Goal: Information Seeking & Learning: Find specific fact

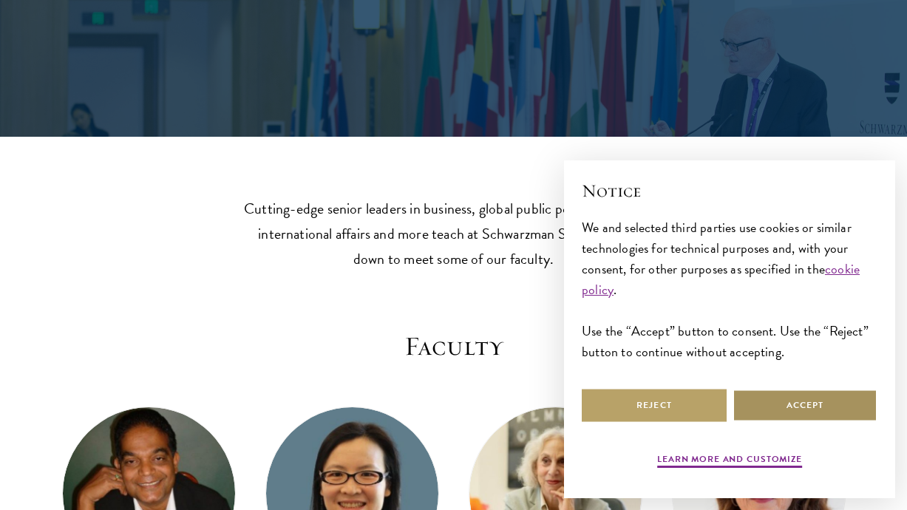
click at [785, 402] on button "Accept" at bounding box center [805, 405] width 145 height 33
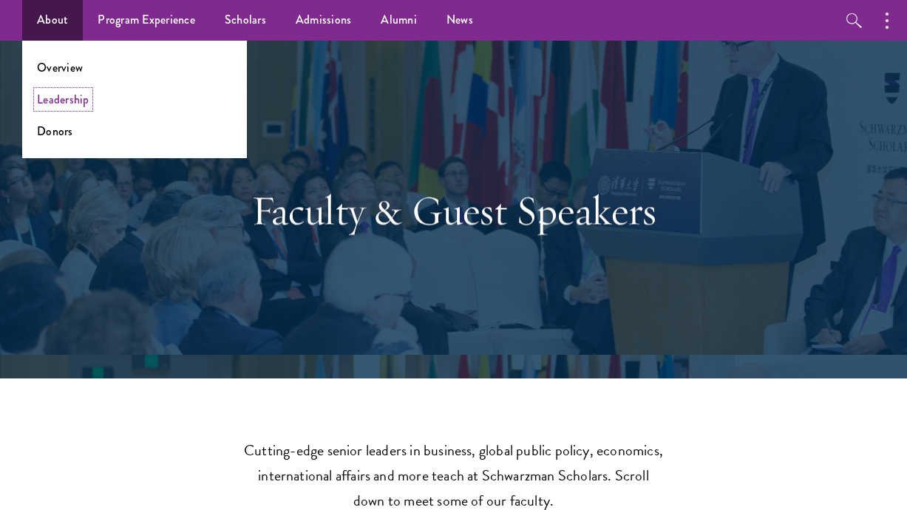
click at [57, 95] on link "Leadership" at bounding box center [63, 99] width 52 height 17
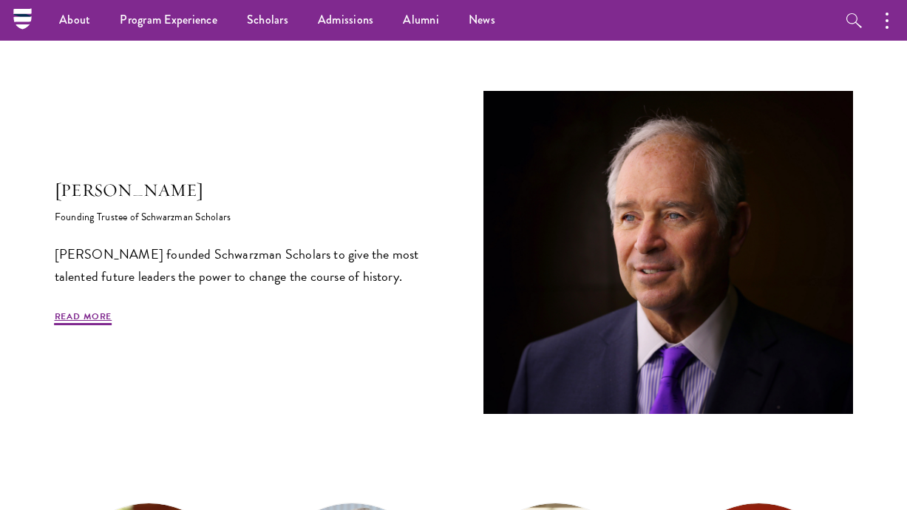
scroll to position [335, 0]
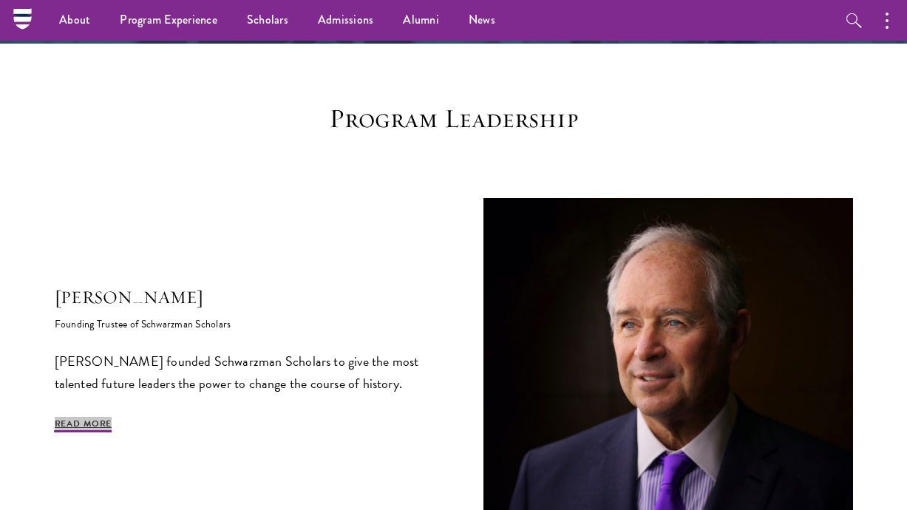
drag, startPoint x: 81, startPoint y: 437, endPoint x: 415, endPoint y: 68, distance: 497.8
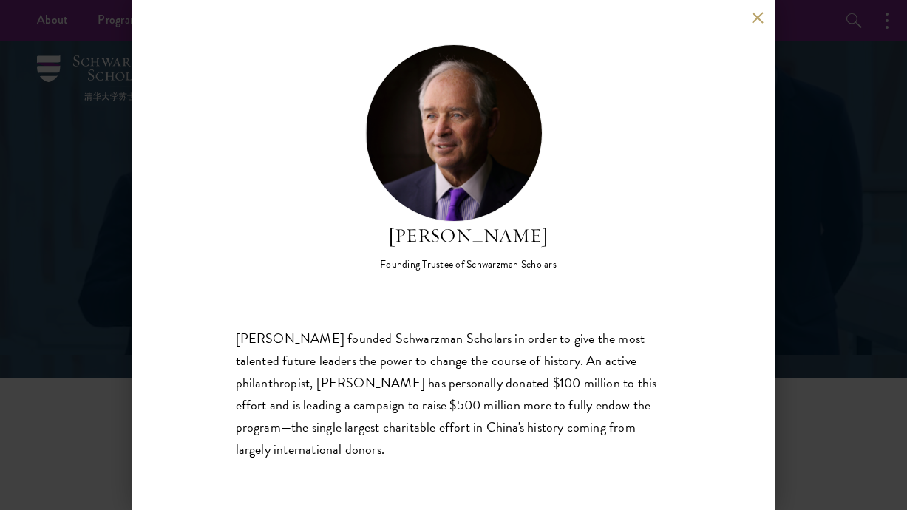
click at [753, 18] on button at bounding box center [758, 17] width 13 height 13
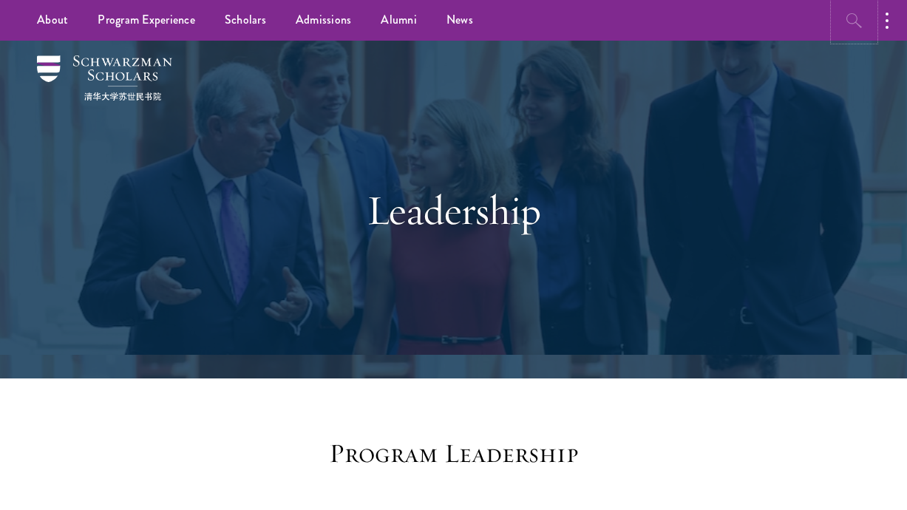
click at [851, 16] on icon "button" at bounding box center [855, 21] width 18 height 18
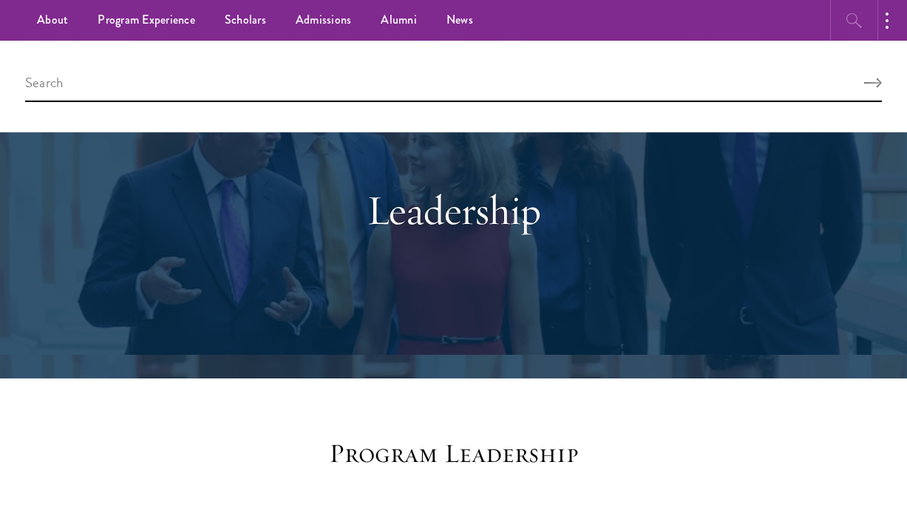
click at [834, 0] on button "button" at bounding box center [854, 20] width 41 height 41
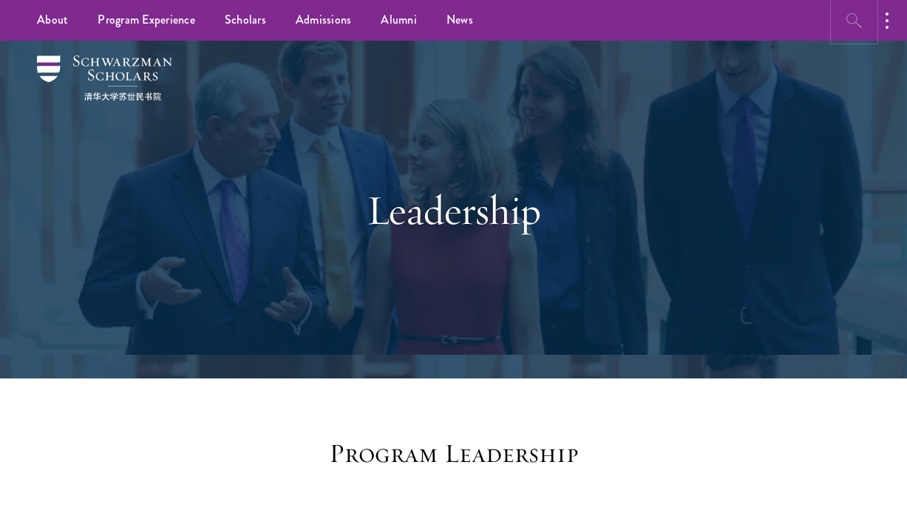
click at [851, 16] on icon "button" at bounding box center [855, 21] width 18 height 18
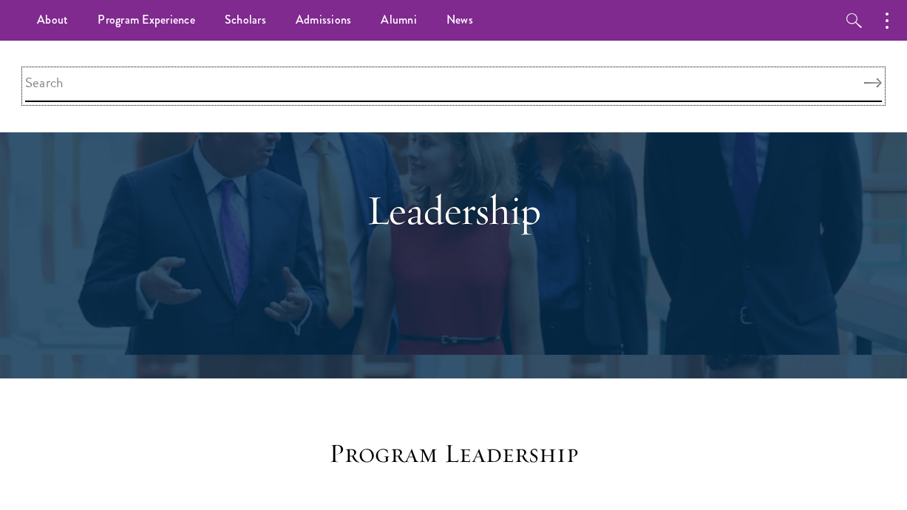
click at [629, 82] on input "search" at bounding box center [453, 86] width 857 height 32
type input "wang hui"
click at [864, 78] on button "Search" at bounding box center [873, 83] width 18 height 10
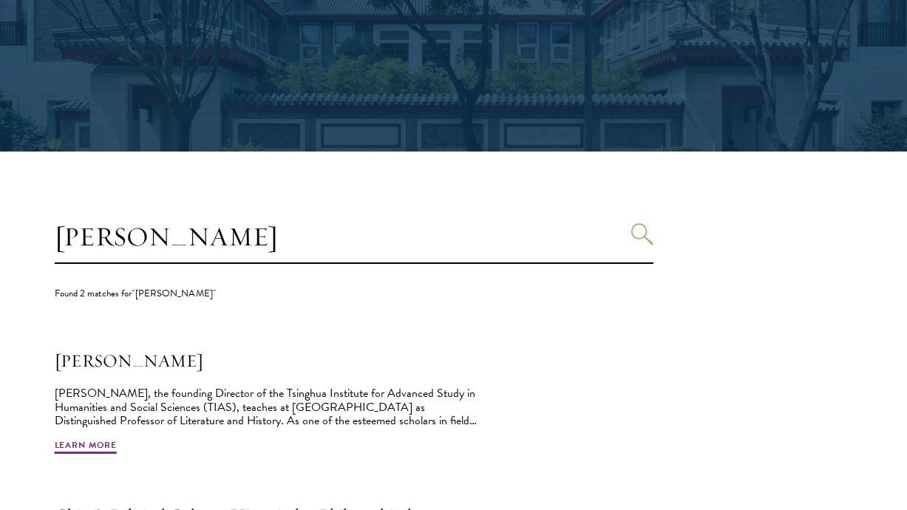
scroll to position [284, 0]
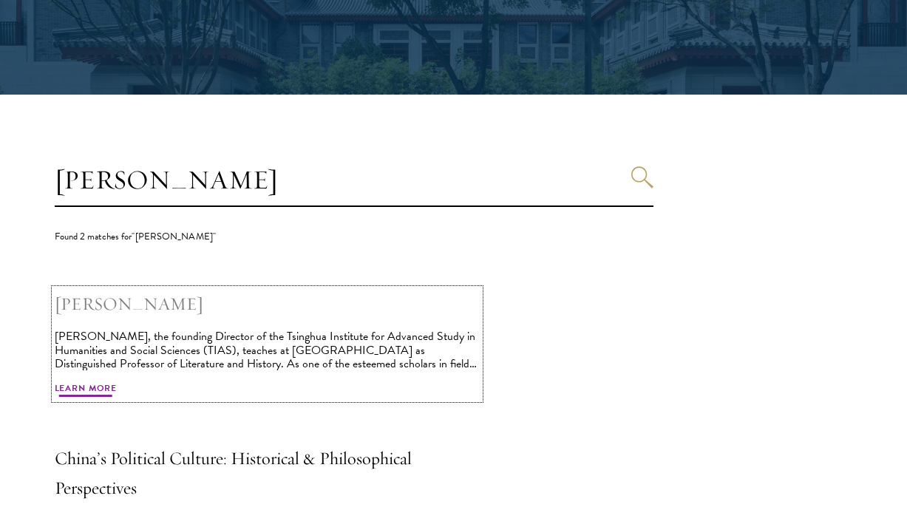
click at [91, 305] on h2 "[PERSON_NAME]" at bounding box center [267, 304] width 425 height 30
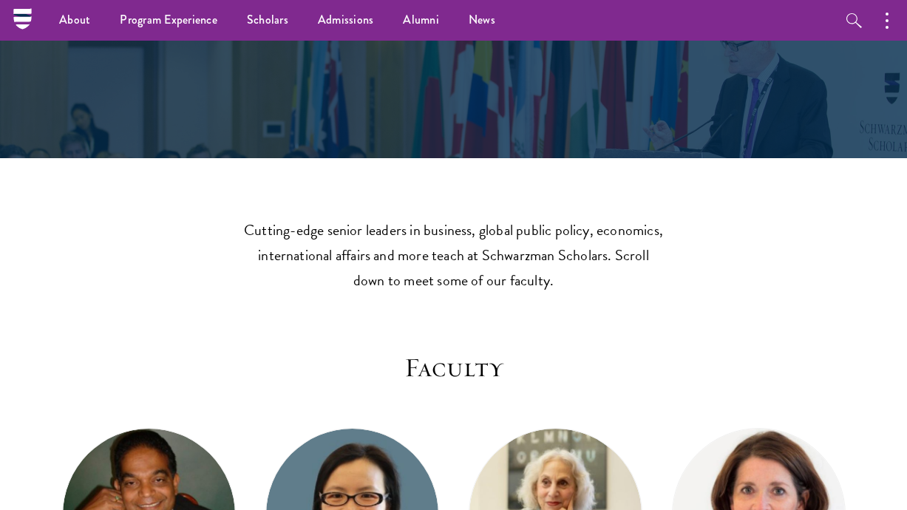
scroll to position [4235, 0]
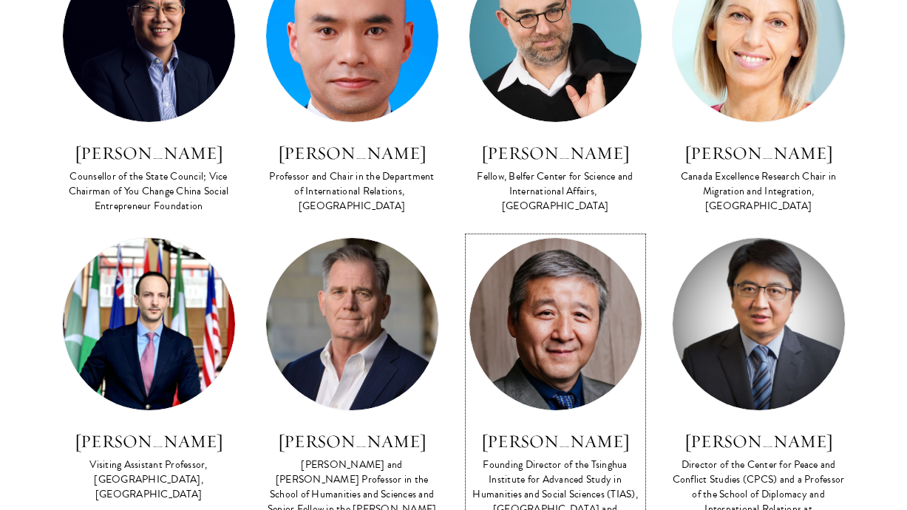
click at [566, 429] on h3 "[PERSON_NAME]" at bounding box center [556, 441] width 174 height 25
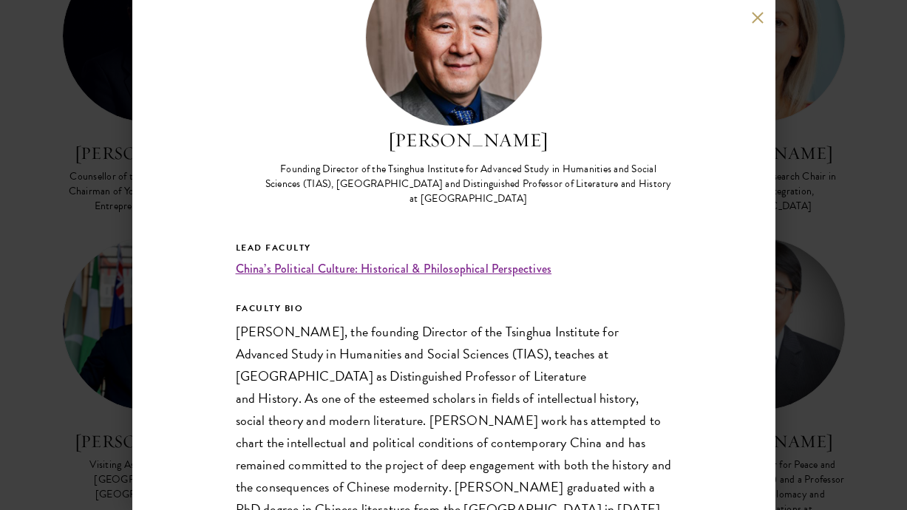
scroll to position [191, 0]
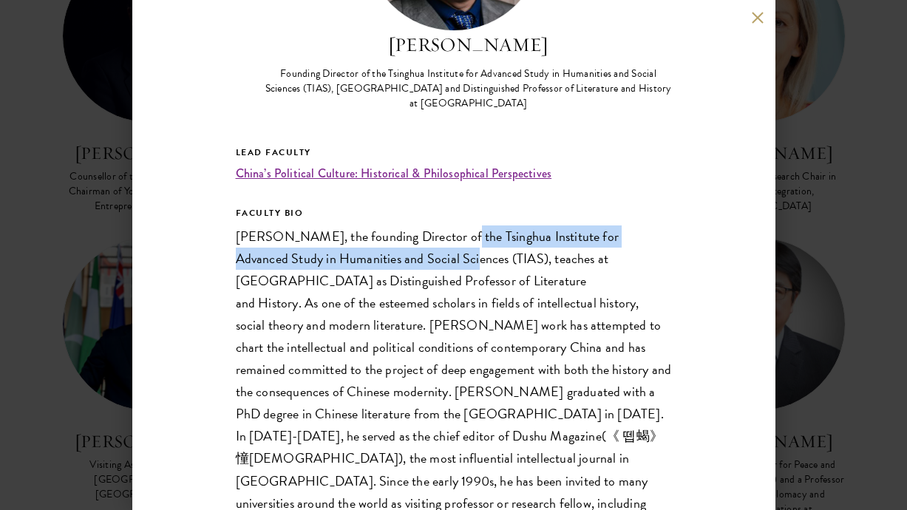
drag, startPoint x: 448, startPoint y: 237, endPoint x: 403, endPoint y: 254, distance: 48.2
copy p "Tsinghua Institute for Advanced Study in Humanities and Social Sciences"
